Goal: Navigation & Orientation: Find specific page/section

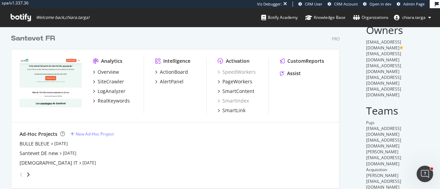
scroll to position [26, 0]
click at [112, 81] on div "SiteCrawler" at bounding box center [111, 81] width 26 height 7
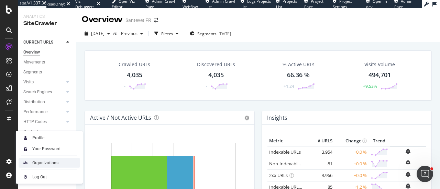
click at [41, 165] on div "Organizations" at bounding box center [45, 163] width 26 height 5
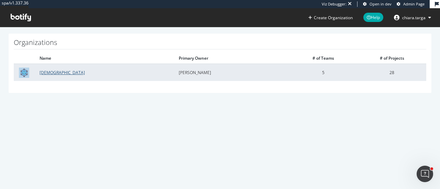
click at [47, 74] on link "Santevet" at bounding box center [62, 73] width 45 height 6
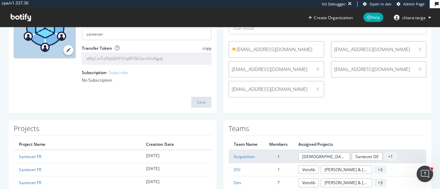
scroll to position [78, 0]
click at [239, 155] on link "Acquisition" at bounding box center [244, 156] width 21 height 6
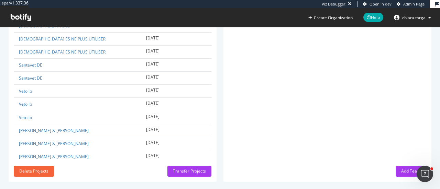
scroll to position [434, 0]
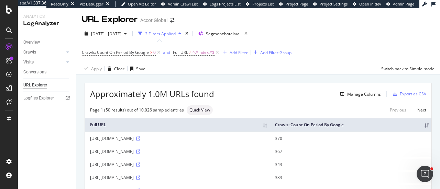
scroll to position [32, 0]
